Goal: Transaction & Acquisition: Download file/media

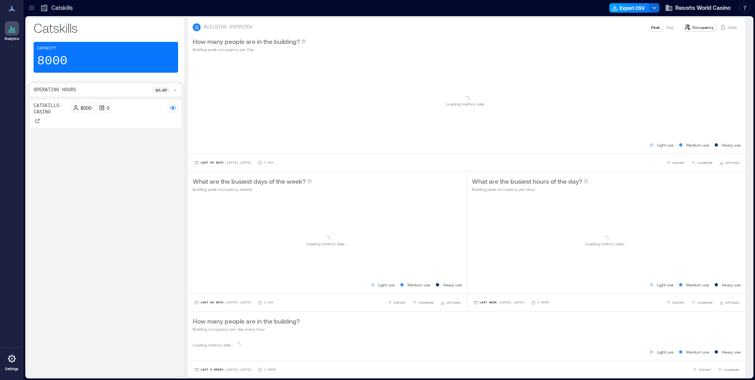
click at [632, 9] on button "Export CSV" at bounding box center [629, 7] width 40 height 9
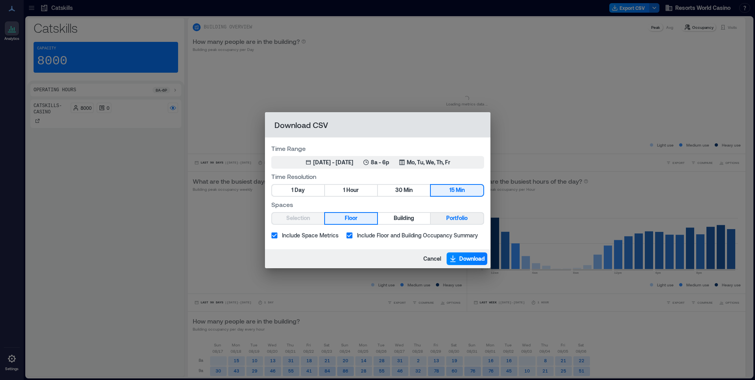
click at [450, 218] on span "Portfolio" at bounding box center [456, 218] width 21 height 10
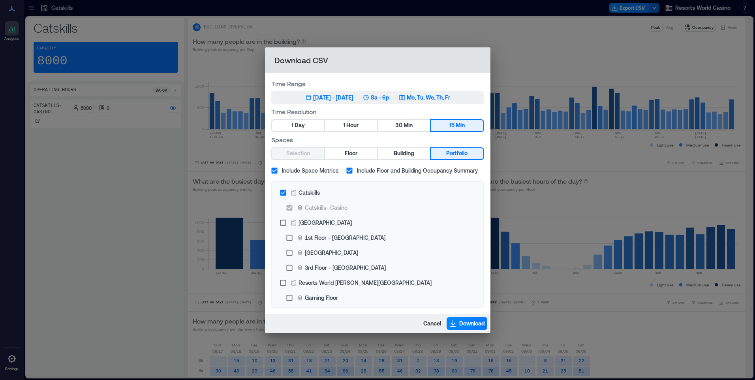
click at [441, 97] on p "Mo, Tu, We, Th, Fr" at bounding box center [428, 98] width 43 height 8
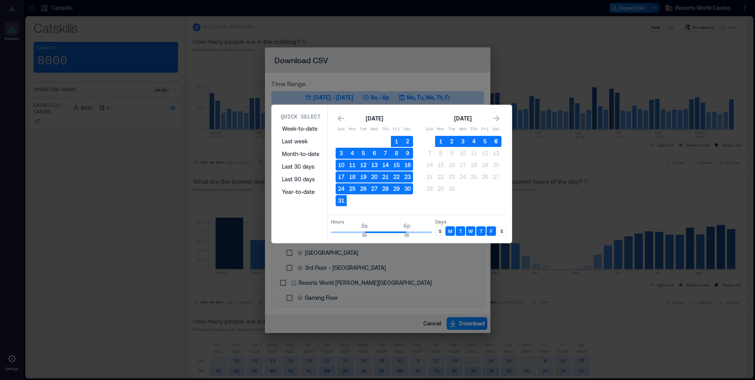
click at [498, 140] on button "6" at bounding box center [496, 141] width 11 height 11
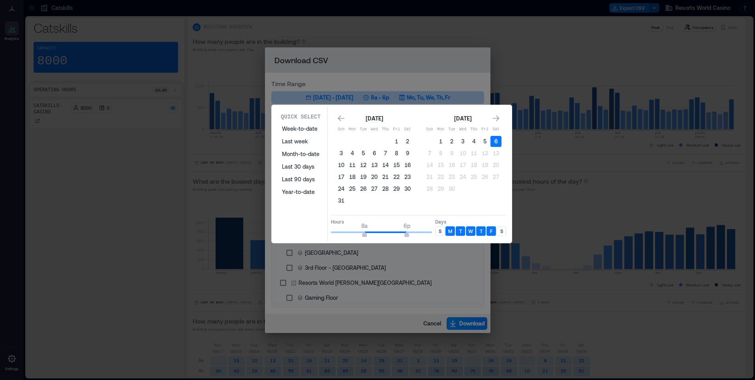
click at [441, 233] on p "S" at bounding box center [440, 231] width 3 height 6
click at [500, 230] on p "S" at bounding box center [501, 231] width 3 height 6
type input "*"
drag, startPoint x: 363, startPoint y: 232, endPoint x: 357, endPoint y: 236, distance: 7.1
click at [357, 236] on span "6a 6p" at bounding box center [381, 232] width 101 height 12
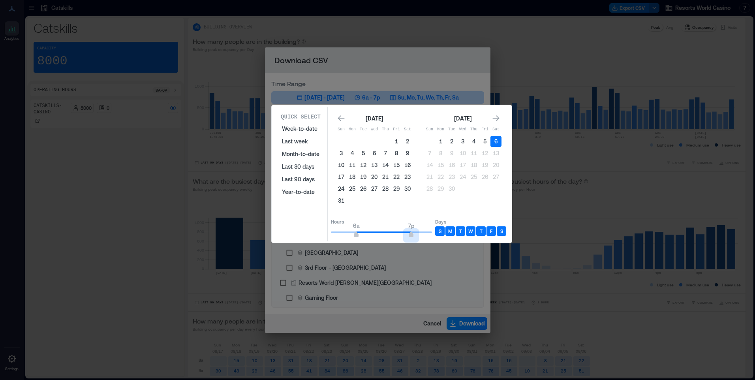
type input "**"
drag, startPoint x: 410, startPoint y: 233, endPoint x: 440, endPoint y: 233, distance: 30.4
click at [440, 233] on div "Hours 6a 12a Days S M T W T F S" at bounding box center [418, 226] width 175 height 23
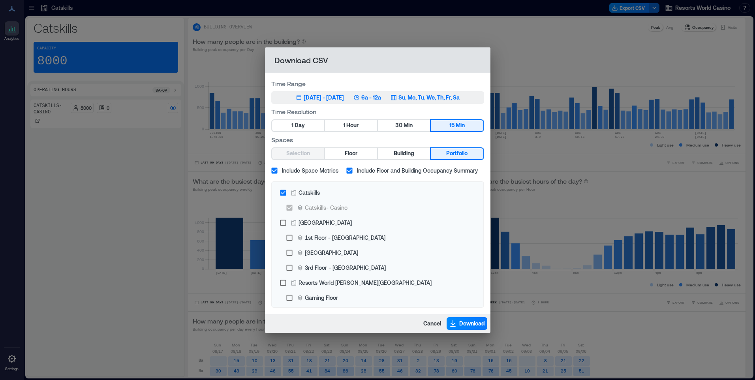
click at [432, 94] on p "Su, Mo, Tu, We, Th, Fr, Sa" at bounding box center [429, 98] width 61 height 8
click at [462, 323] on span "Download" at bounding box center [472, 324] width 26 height 8
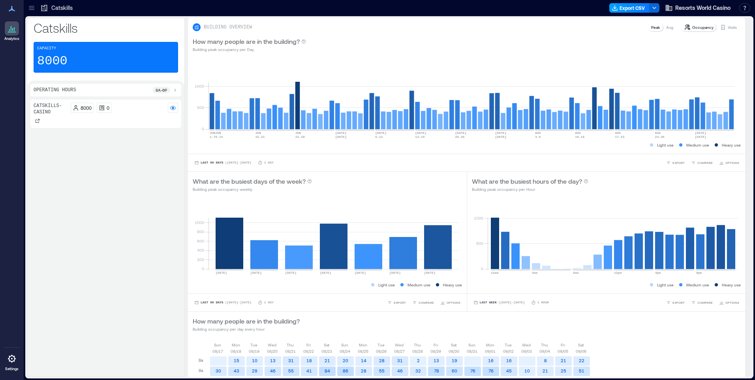
click at [636, 6] on button "Export CSV" at bounding box center [629, 7] width 40 height 9
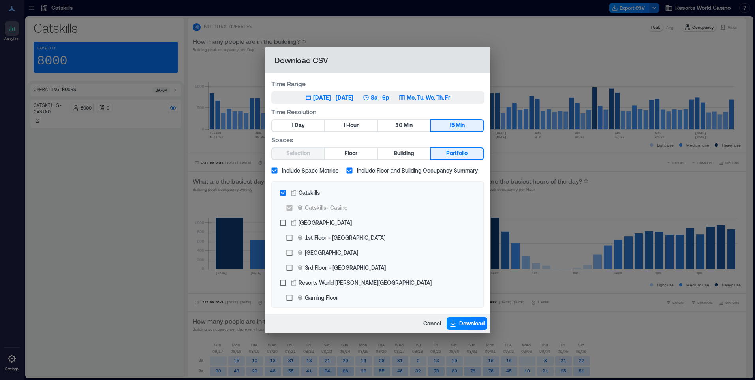
click at [445, 100] on p "Mo, Tu, We, Th, Fr" at bounding box center [428, 98] width 43 height 8
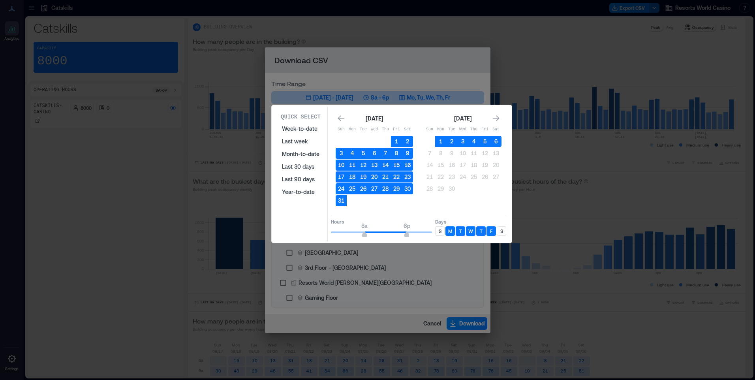
drag, startPoint x: 441, startPoint y: 232, endPoint x: 465, endPoint y: 228, distance: 24.0
click at [442, 232] on div "S" at bounding box center [439, 230] width 9 height 9
click at [499, 229] on div "S" at bounding box center [501, 230] width 9 height 9
click at [495, 139] on button "6" at bounding box center [496, 141] width 11 height 11
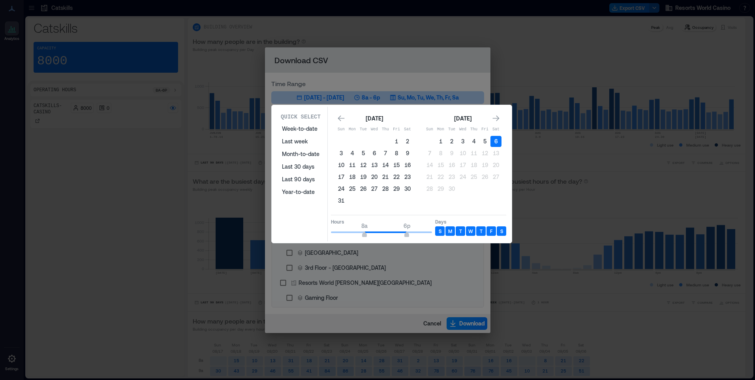
type input "*"
drag, startPoint x: 365, startPoint y: 234, endPoint x: 265, endPoint y: 235, distance: 99.5
click at [0, 380] on div "Quick Select Week-to-date Last week Month-to-date Last 30 days Last 90 days Yea…" at bounding box center [0, 380] width 0 height 0
type input "*"
drag, startPoint x: 402, startPoint y: 233, endPoint x: 357, endPoint y: 237, distance: 44.8
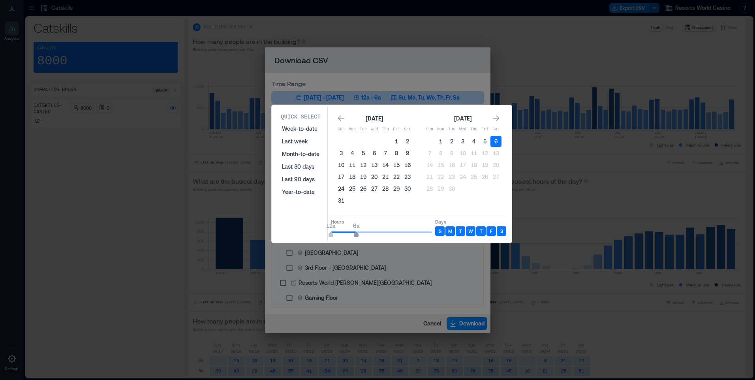
click at [357, 237] on span "12a 6a" at bounding box center [381, 232] width 101 height 12
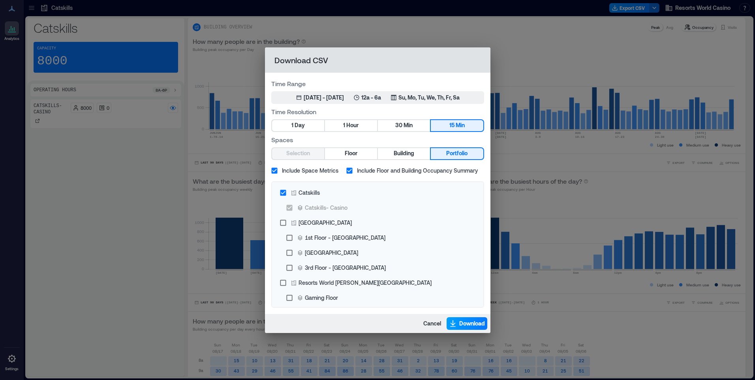
click at [457, 324] on button "Download" at bounding box center [467, 323] width 41 height 13
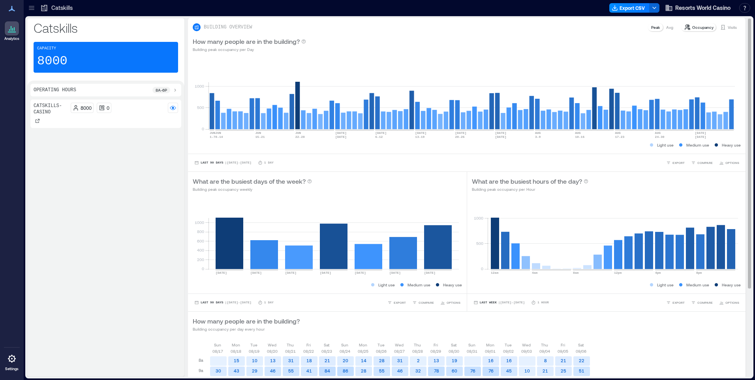
click at [457, 324] on button "Download" at bounding box center [467, 323] width 41 height 13
